Goal: Task Accomplishment & Management: Use online tool/utility

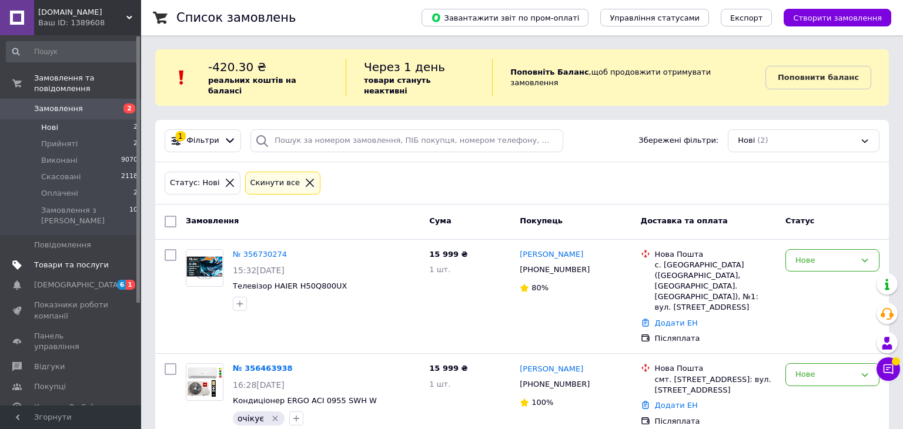
click at [75, 260] on span "Товари та послуги" at bounding box center [71, 265] width 75 height 11
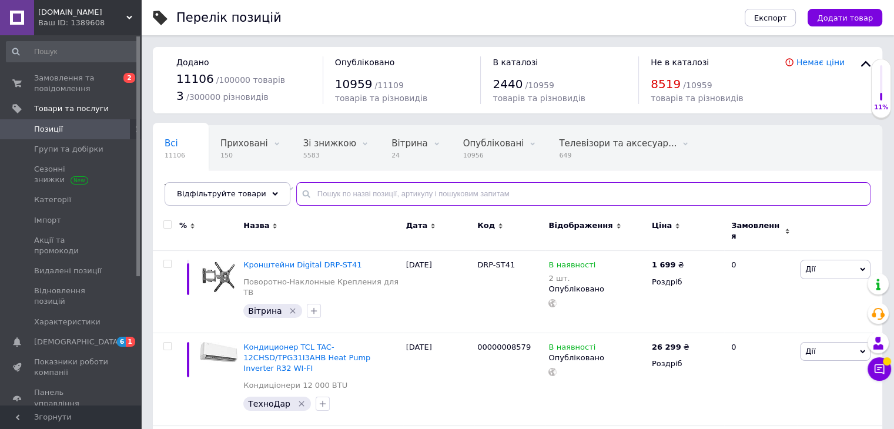
click at [339, 191] on input "text" at bounding box center [583, 194] width 575 height 24
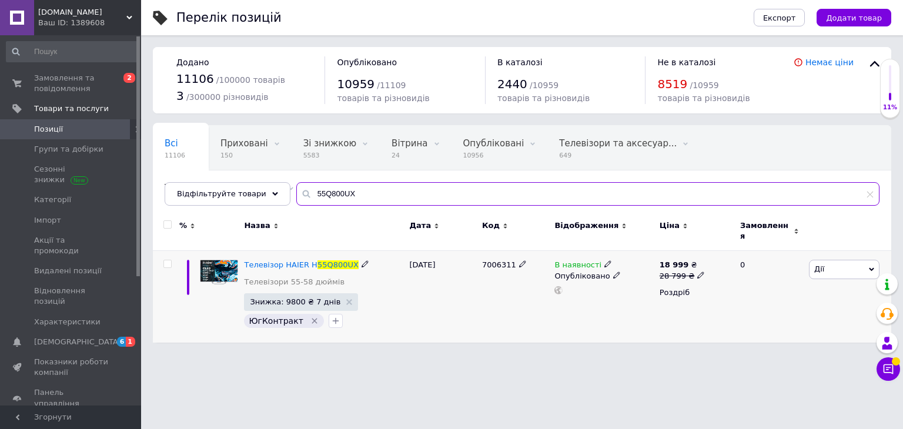
type input "55Q800UX"
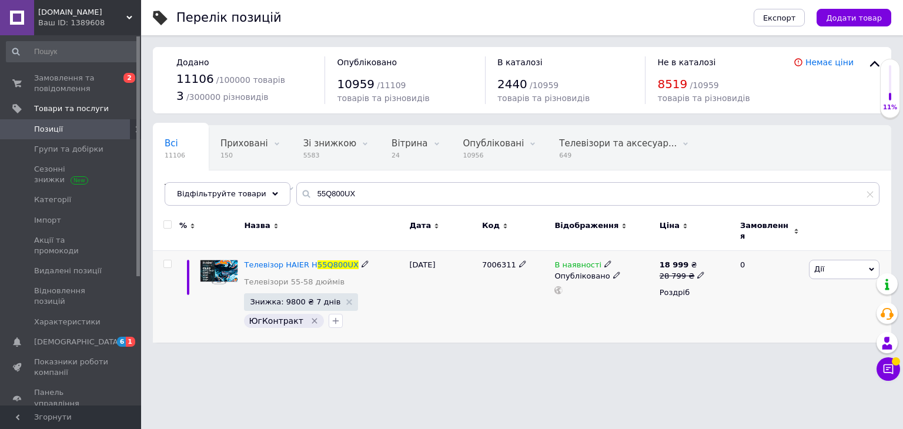
click at [828, 266] on span "Дії" at bounding box center [844, 269] width 71 height 19
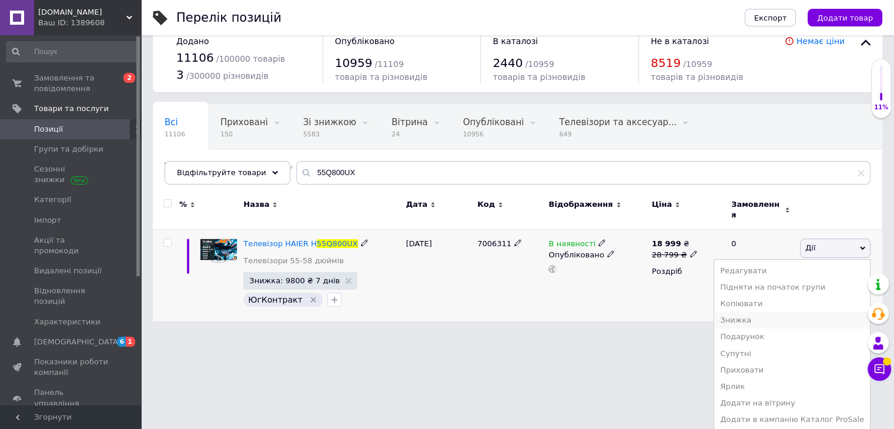
scroll to position [33, 0]
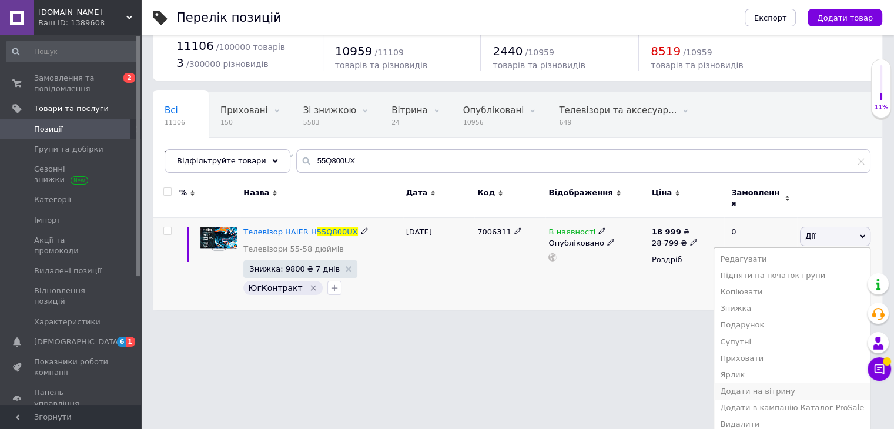
click at [779, 387] on li "Додати на вітрину" at bounding box center [793, 391] width 156 height 16
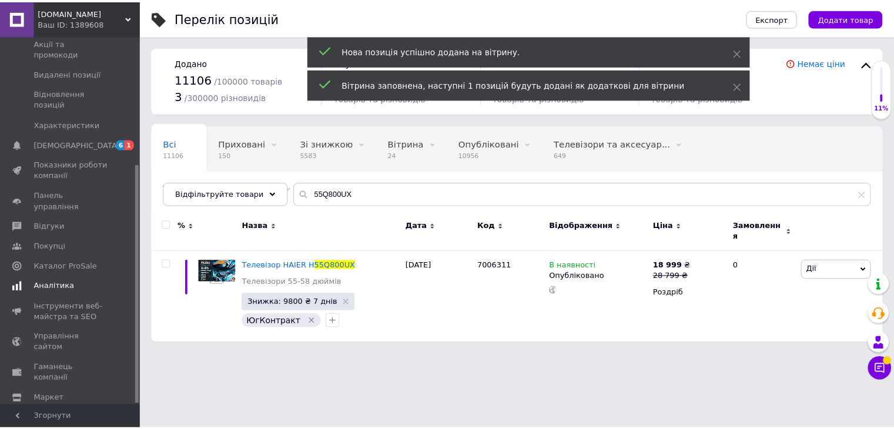
scroll to position [198, 0]
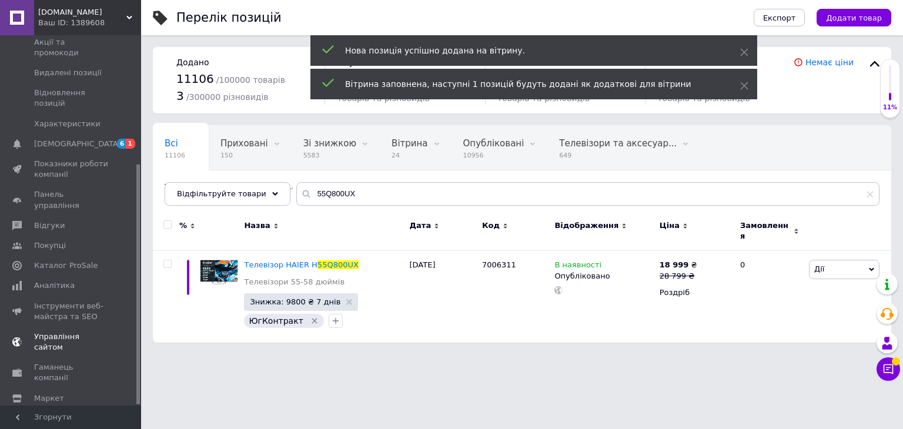
click at [71, 327] on link "Управління сайтом" at bounding box center [72, 342] width 145 height 31
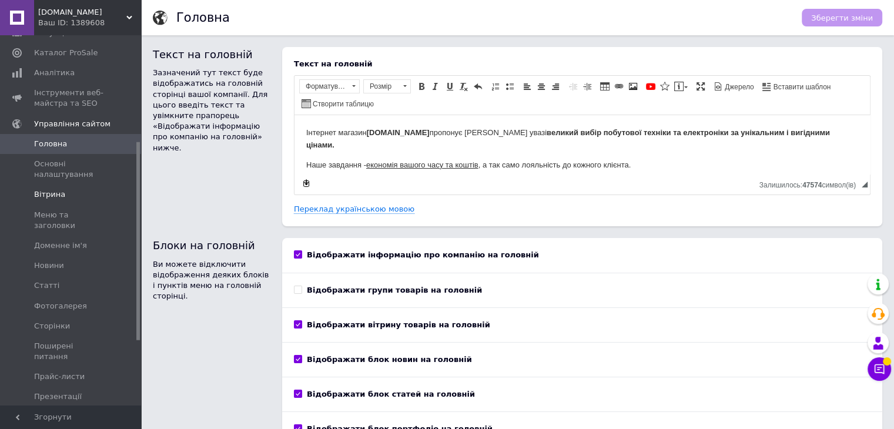
click at [78, 189] on span "Вітрина" at bounding box center [71, 194] width 75 height 11
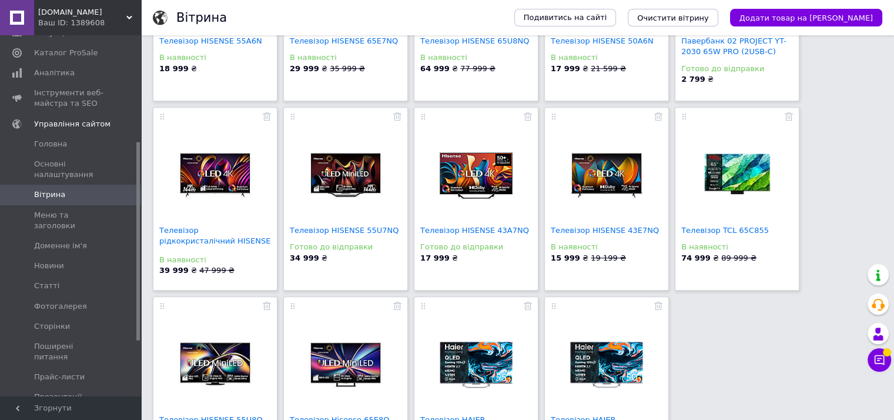
scroll to position [706, 0]
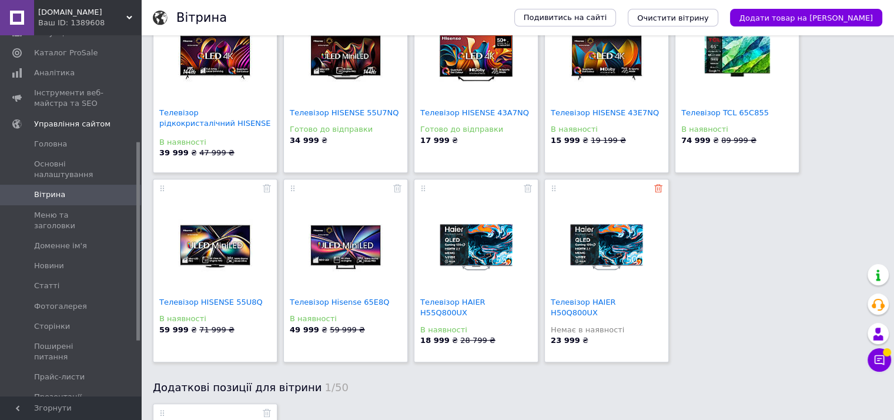
click at [657, 189] on icon at bounding box center [659, 188] width 8 height 8
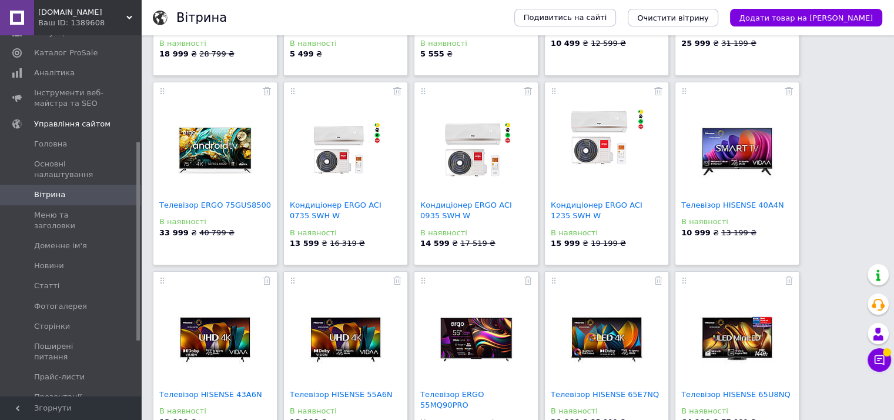
scroll to position [235, 0]
